Goal: Transaction & Acquisition: Purchase product/service

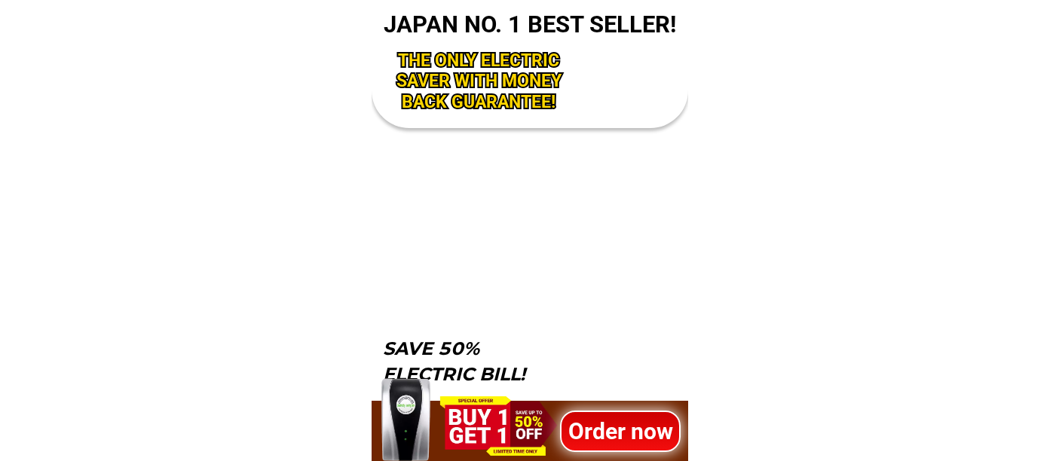
scroll to position [4974, 0]
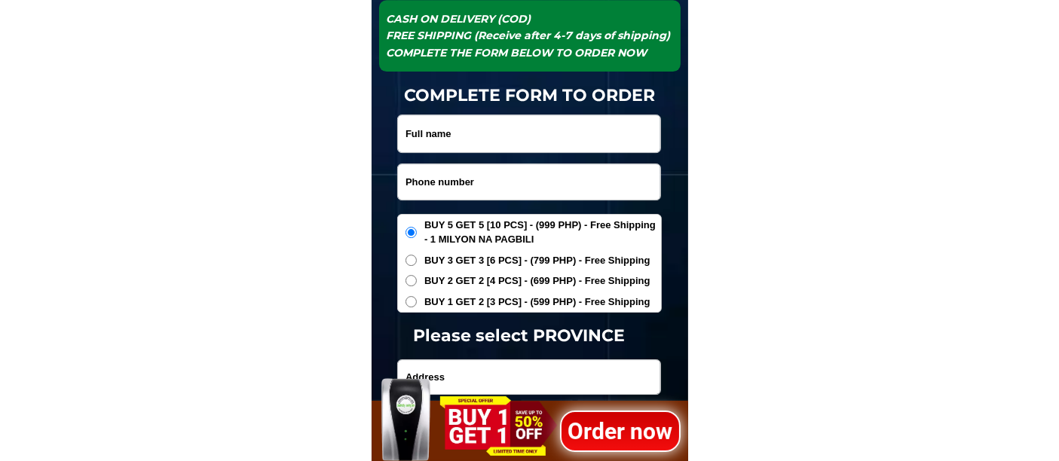
click at [489, 184] on input "Input phone_number" at bounding box center [529, 181] width 262 height 35
paste input "09493293932"
type input "09493293932"
click at [463, 132] on input "Input full_name" at bounding box center [529, 133] width 262 height 37
paste input "[PERSON_NAME]"
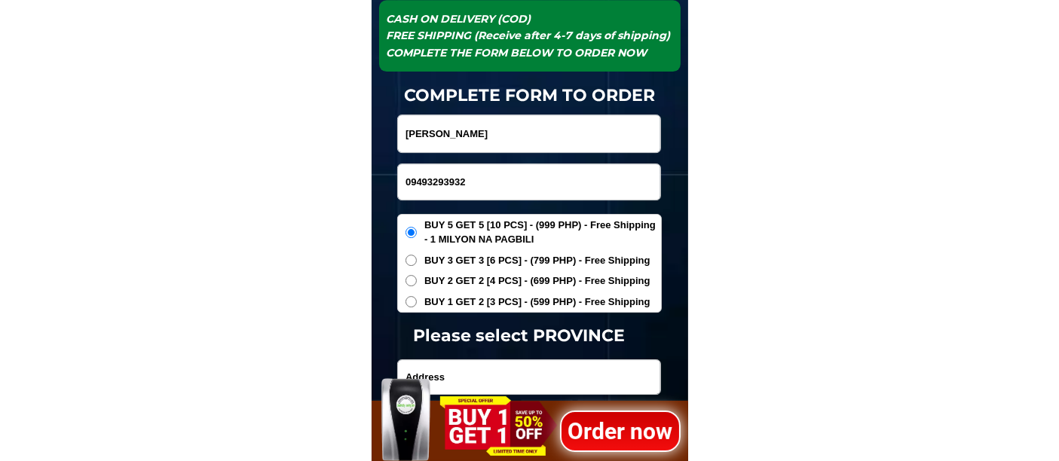
type input "[PERSON_NAME]"
click at [454, 299] on span "BUY 1 GET 2 [3 PCS] - (599 PHP) - Free Shipping" at bounding box center [538, 302] width 226 height 15
click at [417, 299] on input "BUY 1 GET 2 [3 PCS] - (599 PHP) - Free Shipping" at bounding box center [411, 301] width 11 height 11
radio input "true"
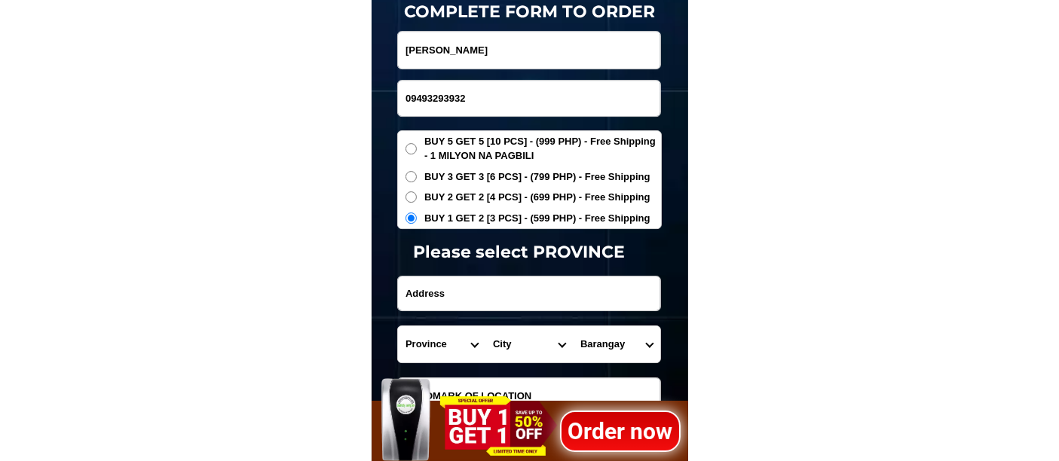
click at [456, 299] on input "Input address" at bounding box center [529, 294] width 262 height 34
paste input "Las Villas de Brual Svd Blk [STREET_ADDRESS] [PERSON_NAME], [GEOGRAPHIC_DATA][P…"
type input "Las Villas de Brual Svd Blk [STREET_ADDRESS] [PERSON_NAME], [GEOGRAPHIC_DATA][P…"
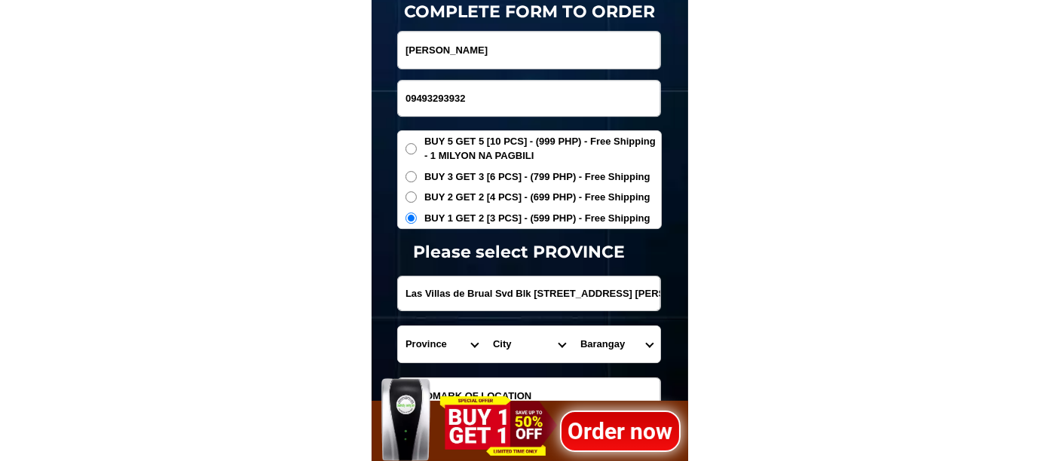
drag, startPoint x: 584, startPoint y: 292, endPoint x: 691, endPoint y: 300, distance: 107.4
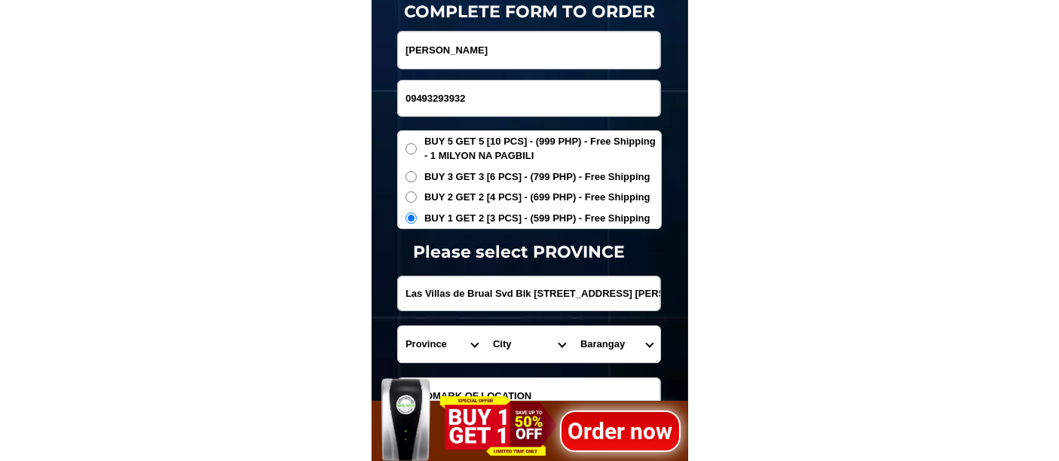
click at [454, 339] on select "Province [GEOGRAPHIC_DATA] [GEOGRAPHIC_DATA][PERSON_NAME][GEOGRAPHIC_DATA][GEOG…" at bounding box center [441, 345] width 87 height 36
select select "63_108"
click at [398, 327] on select "Province [GEOGRAPHIC_DATA] [GEOGRAPHIC_DATA][PERSON_NAME][GEOGRAPHIC_DATA][GEOG…" at bounding box center [441, 345] width 87 height 36
click at [519, 343] on select "City Agoncillo Alitagtag Allacapan [GEOGRAPHIC_DATA] [GEOGRAPHIC_DATA]-balete […" at bounding box center [529, 345] width 87 height 36
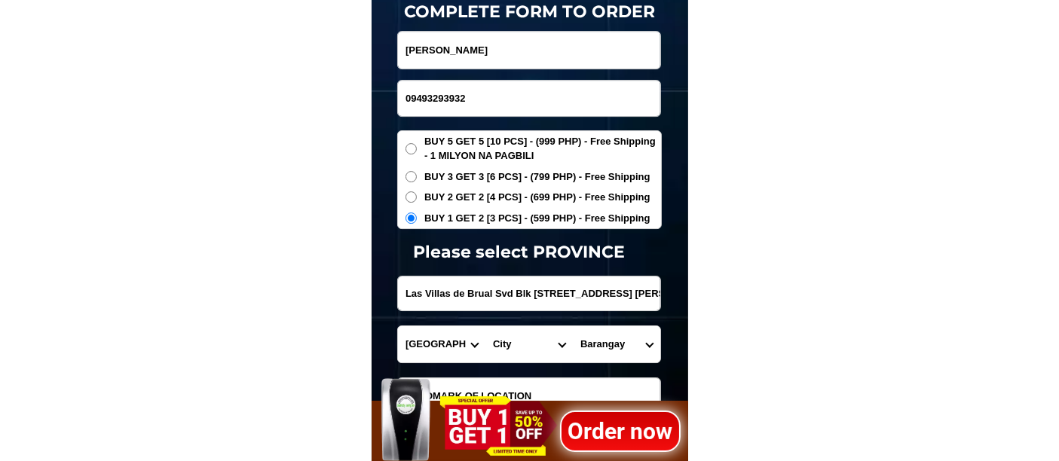
click at [517, 339] on select "City Agoncillo Alitagtag Allacapan [GEOGRAPHIC_DATA] [GEOGRAPHIC_DATA]-balete […" at bounding box center [529, 345] width 87 height 36
select select "63_1083542"
click at [486, 327] on select "City Agoncillo Alitagtag Allacapan [GEOGRAPHIC_DATA] [GEOGRAPHIC_DATA]-balete […" at bounding box center [529, 345] width 87 height 36
click at [602, 354] on select "Barangay Alalum Antipolo [GEOGRAPHIC_DATA] Banaba Bayanan Danglayan [PERSON_NAM…" at bounding box center [616, 345] width 87 height 36
select select "63_10835429677"
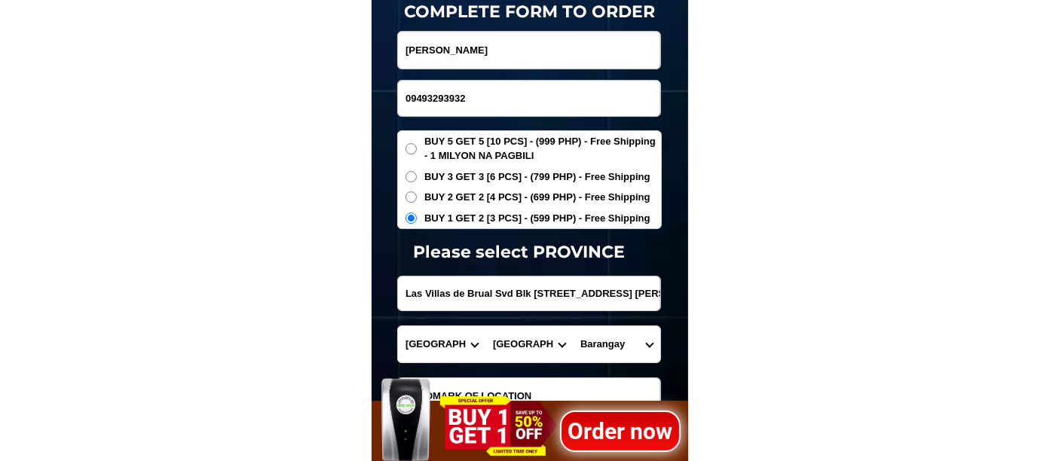
click at [573, 327] on select "Barangay Alalum Antipolo [GEOGRAPHIC_DATA] Banaba Bayanan Danglayan [PERSON_NAM…" at bounding box center [616, 345] width 87 height 36
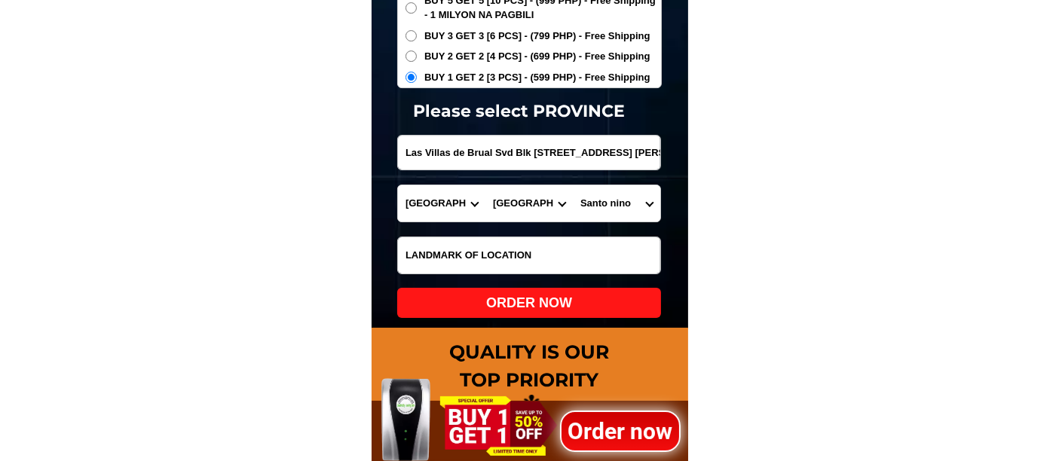
scroll to position [5225, 0]
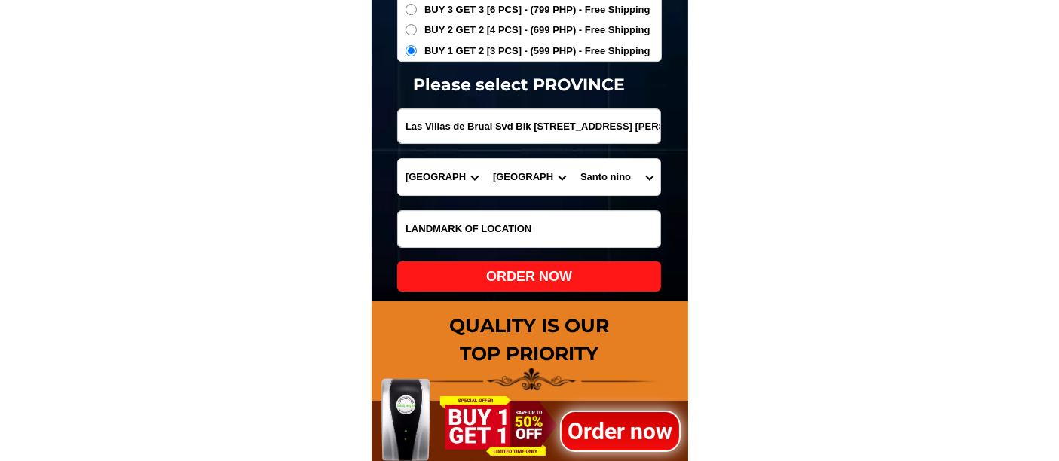
click at [517, 276] on div "ORDER NOW" at bounding box center [529, 277] width 264 height 20
radio input "true"
